Goal: Use online tool/utility: Utilize a website feature to perform a specific function

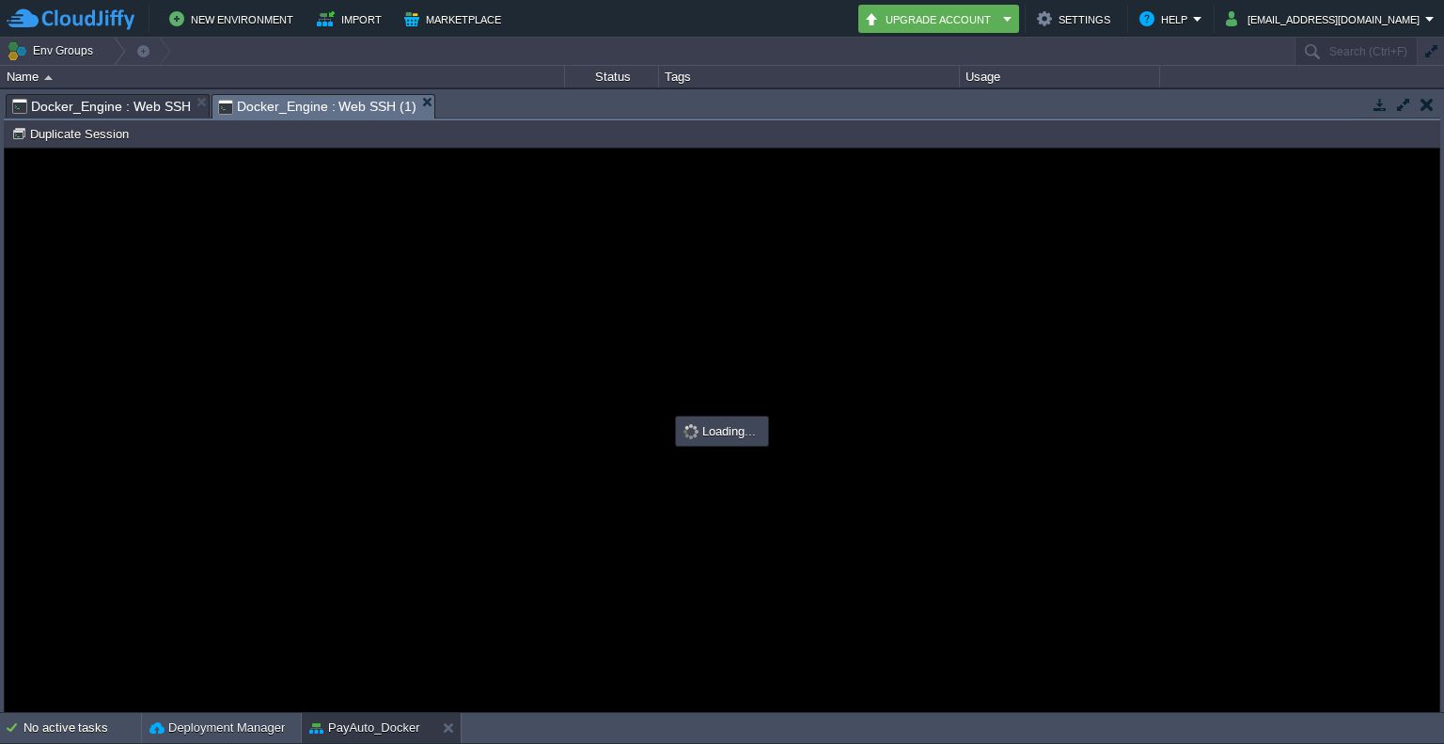
scroll to position [180, 0]
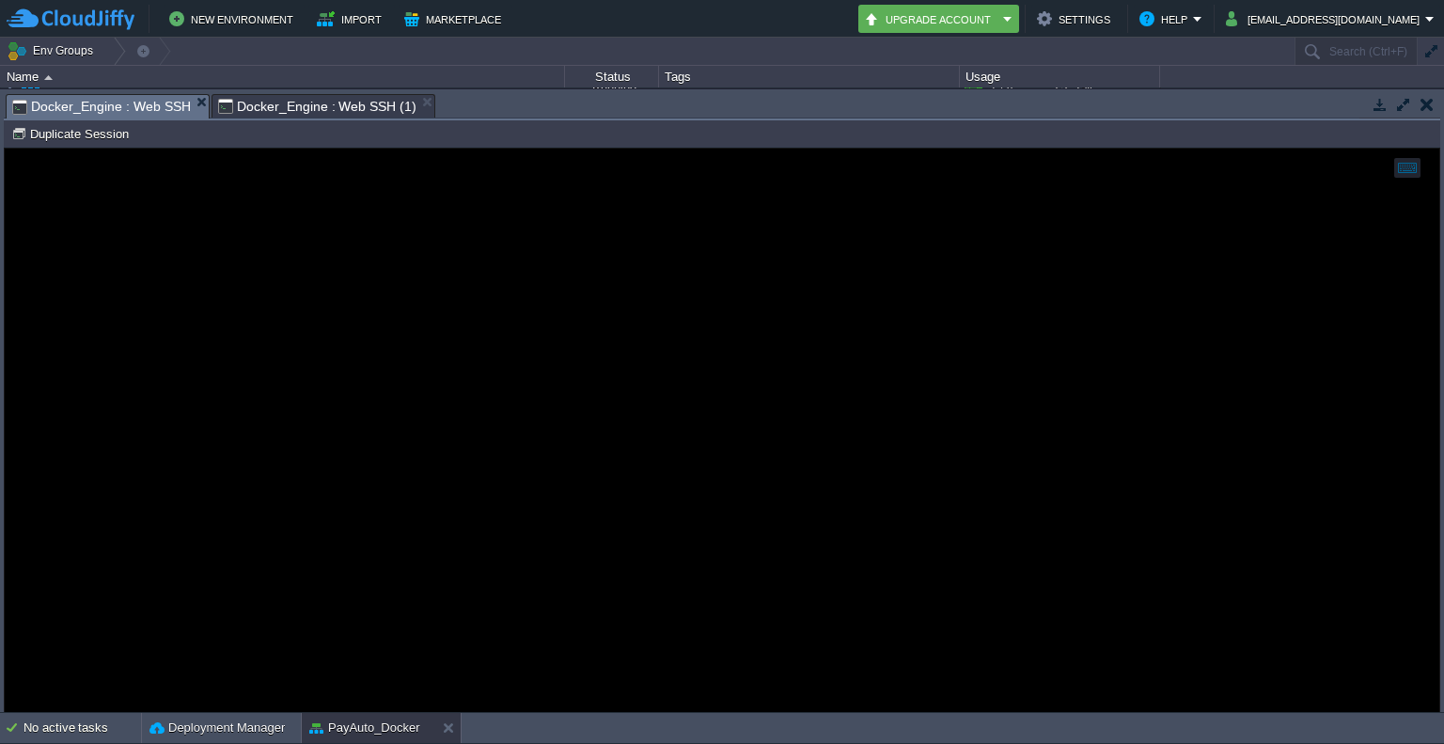
click at [128, 113] on span "Docker_Engine : Web SSH" at bounding box center [101, 107] width 179 height 24
type input "#000000"
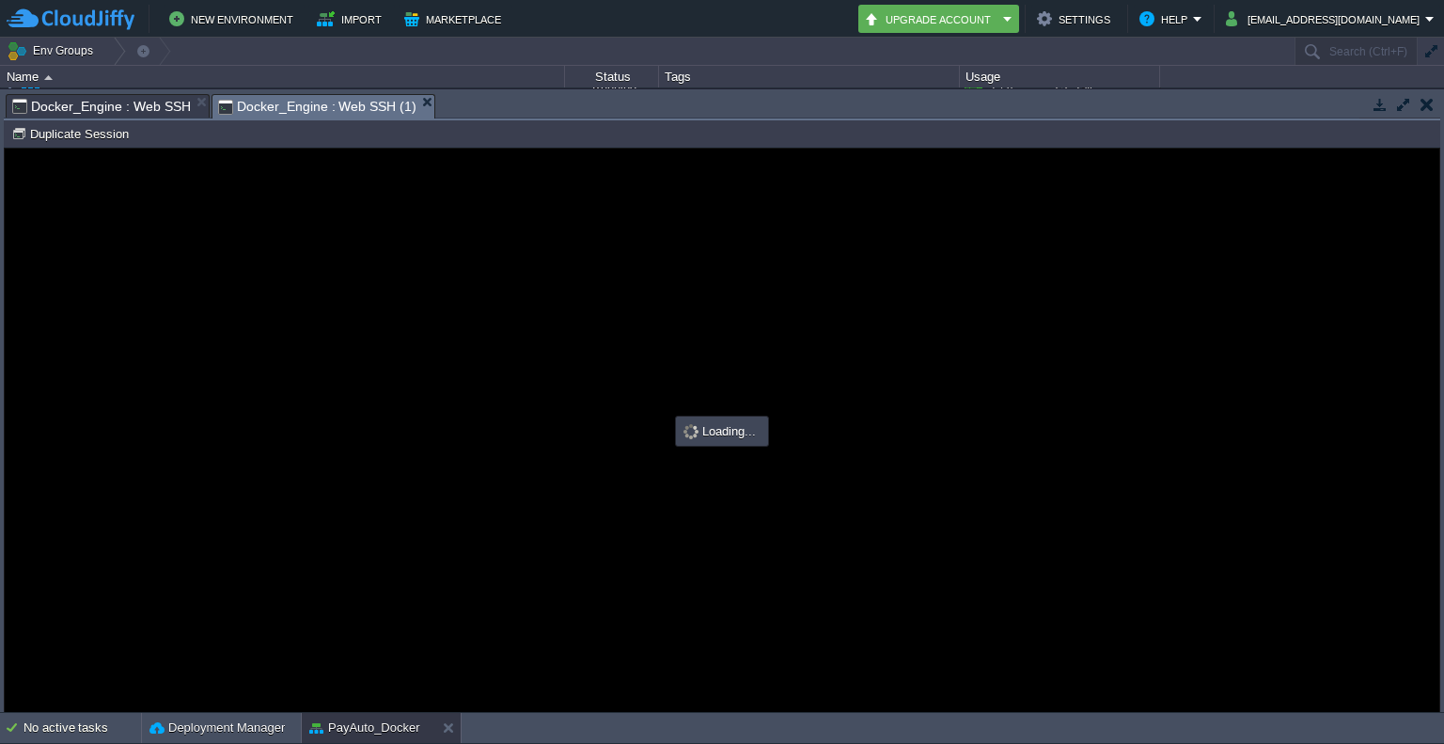
click at [233, 112] on span "Docker_Engine : Web SSH (1)" at bounding box center [317, 107] width 199 height 24
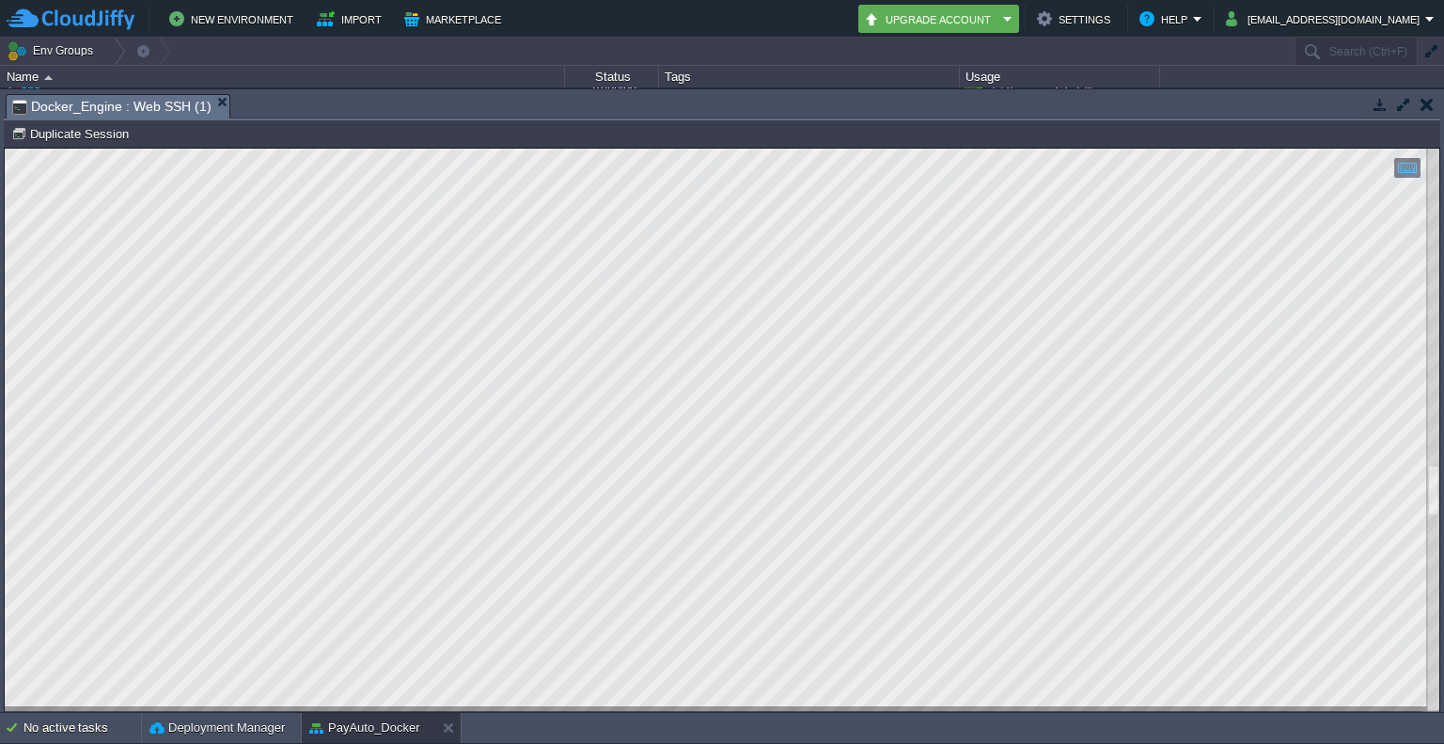
click at [1439, 149] on html "Copy: Ctrl + Shift + C Paste: Ctrl + V Settings: Ctrl + Shift + Alt 0" at bounding box center [722, 149] width 1435 height 0
click at [1434, 221] on div at bounding box center [1433, 430] width 12 height 563
click at [1436, 167] on div at bounding box center [1433, 430] width 12 height 563
click at [1439, 149] on html "Copy: Ctrl + Shift + C Paste: Ctrl + V Settings: Ctrl + Shift + Alt 0" at bounding box center [722, 149] width 1435 height 0
click at [1422, 404] on div at bounding box center [722, 430] width 1435 height 563
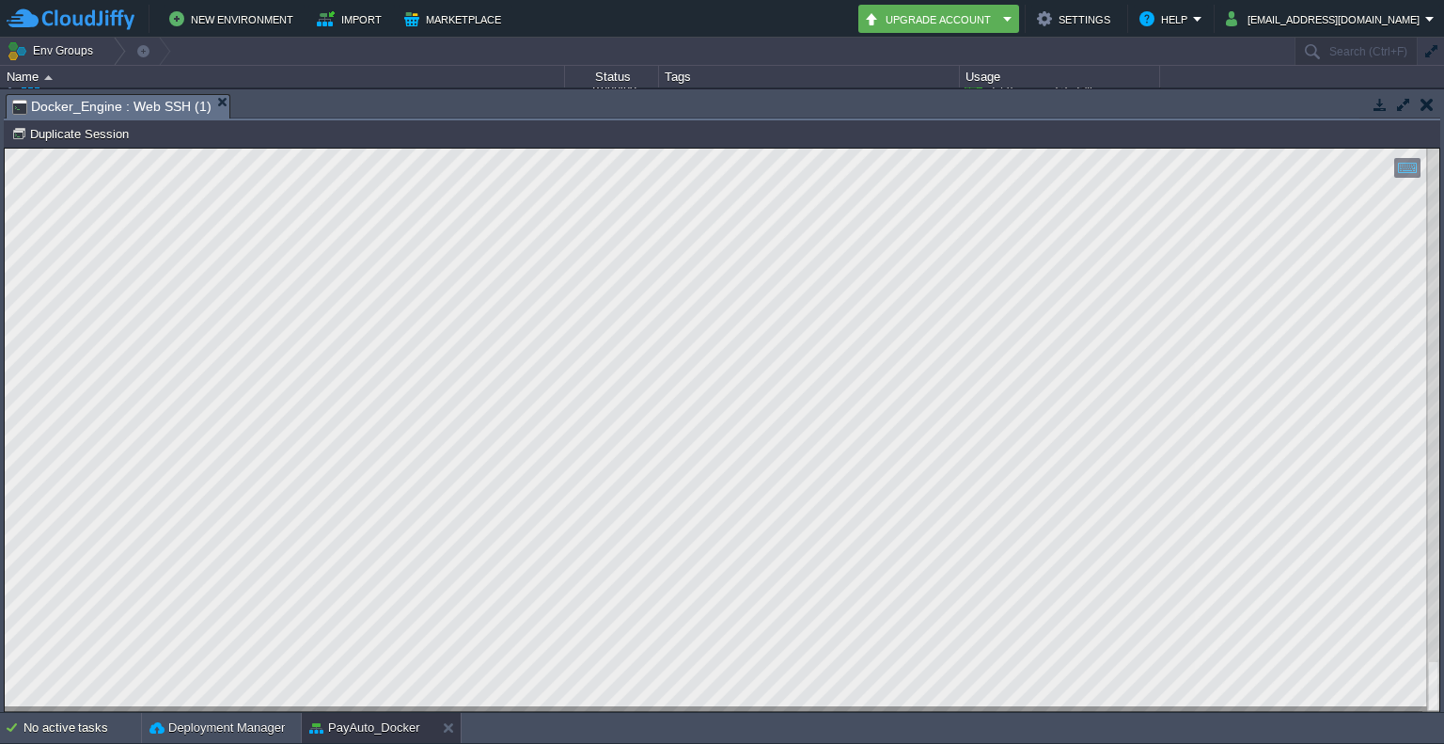
click at [1412, 698] on div at bounding box center [722, 430] width 1435 height 563
click at [1435, 702] on div at bounding box center [1433, 430] width 12 height 563
click at [1420, 682] on div at bounding box center [722, 430] width 1435 height 563
click at [1433, 510] on div at bounding box center [1433, 430] width 12 height 563
click at [1430, 637] on div "Copy: Ctrl + Shift + C Paste: Ctrl + V Settings: Ctrl + Shift + Alt 0" at bounding box center [722, 430] width 1435 height 563
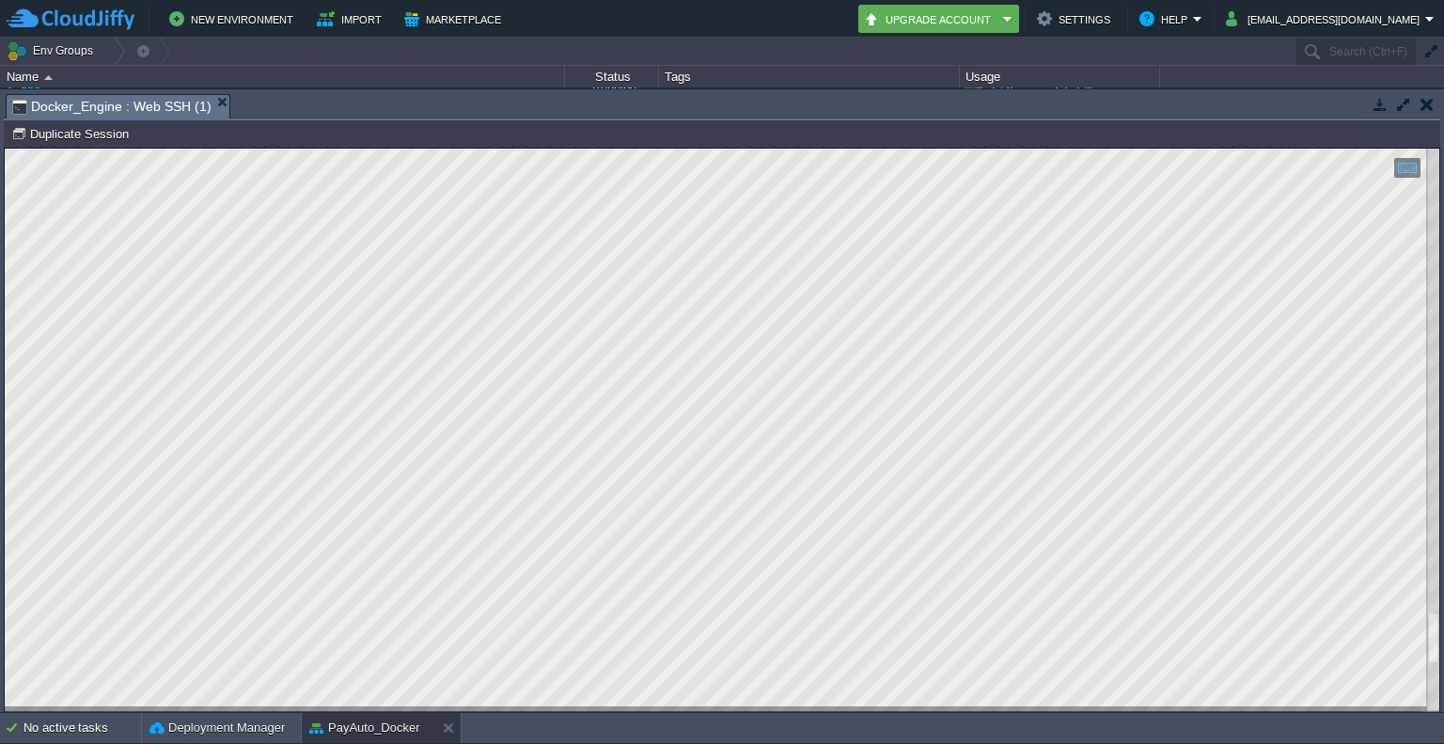
click at [1434, 481] on div at bounding box center [1433, 430] width 12 height 563
click at [1426, 305] on div at bounding box center [722, 430] width 1435 height 563
click at [1430, 165] on div at bounding box center [1433, 430] width 12 height 563
drag, startPoint x: 1445, startPoint y: 806, endPoint x: 1432, endPoint y: 135, distance: 670.4
click at [1432, 149] on html "Copy: Ctrl + Shift + C Paste: Ctrl + V Settings: Ctrl + Shift + Alt 0" at bounding box center [722, 149] width 1435 height 0
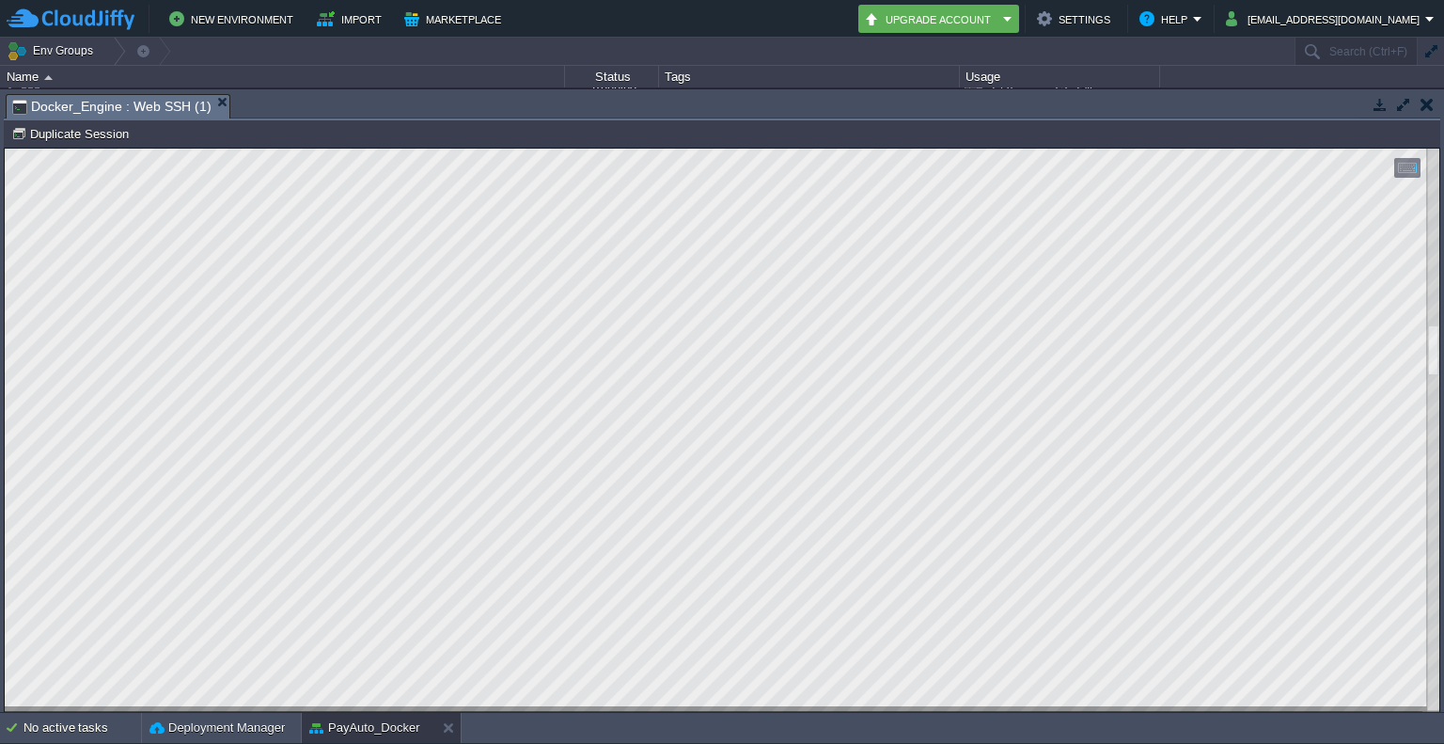
click at [1434, 180] on div at bounding box center [1433, 430] width 12 height 563
click at [1427, 526] on div at bounding box center [1433, 430] width 12 height 563
